Goal: Check status: Check status

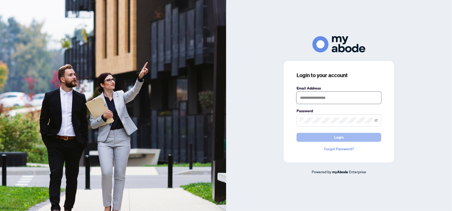
type input "**********"
click at [338, 135] on span "Login" at bounding box center [339, 137] width 10 height 8
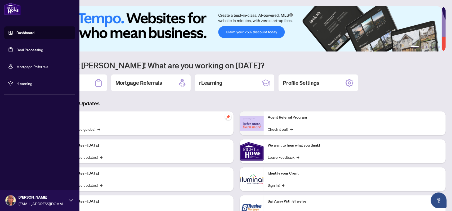
click at [16, 33] on link "Dashboard" at bounding box center [25, 32] width 18 height 5
click at [17, 49] on link "Deal Processing" at bounding box center [29, 49] width 27 height 5
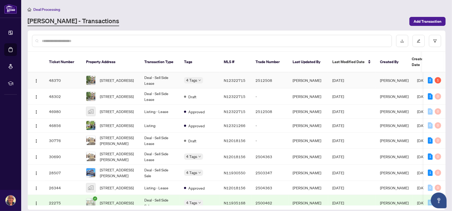
click at [317, 76] on td "[PERSON_NAME]" at bounding box center [308, 81] width 40 height 16
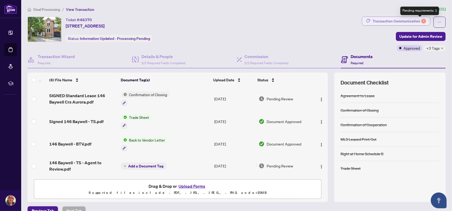
click at [421, 20] on div "1" at bounding box center [423, 21] width 5 height 5
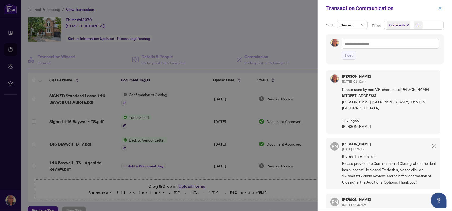
click at [442, 9] on button "button" at bounding box center [439, 8] width 7 height 6
